Goal: Navigation & Orientation: Find specific page/section

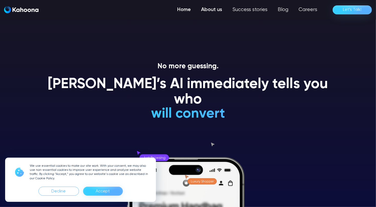
click at [198, 10] on link "About us" at bounding box center [211, 10] width 31 height 10
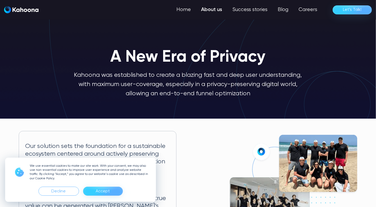
click at [216, 13] on link "About us" at bounding box center [211, 10] width 31 height 10
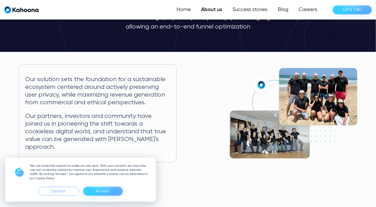
click at [109, 190] on div "Accept" at bounding box center [103, 191] width 14 height 8
